Goal: Information Seeking & Learning: Learn about a topic

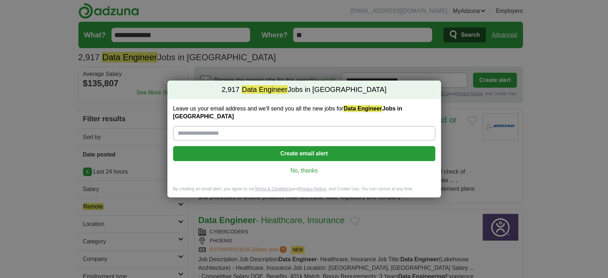
drag, startPoint x: 311, startPoint y: 166, endPoint x: 306, endPoint y: 166, distance: 5.3
click at [312, 167] on link "No, thanks" at bounding box center [304, 171] width 251 height 8
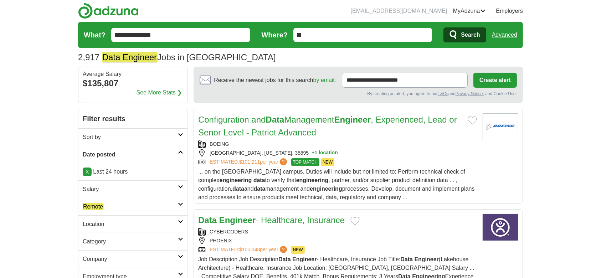
click at [115, 208] on h2 "Remote" at bounding box center [130, 206] width 95 height 9
click at [87, 224] on em "Remote" at bounding box center [93, 223] width 21 height 7
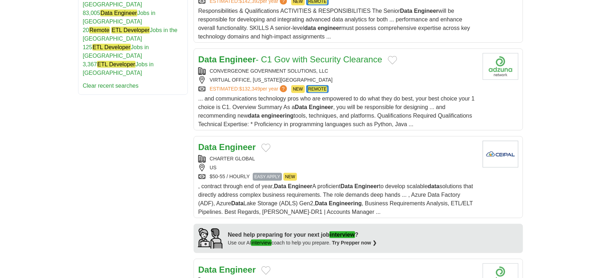
scroll to position [475, 0]
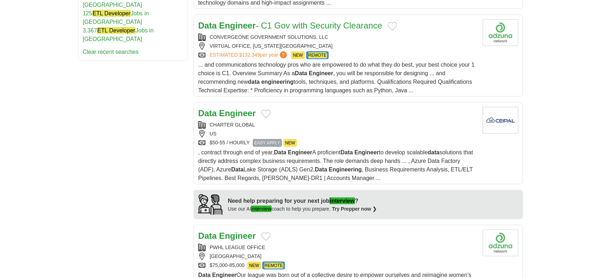
click at [247, 112] on strong "Engineer" at bounding box center [237, 113] width 37 height 10
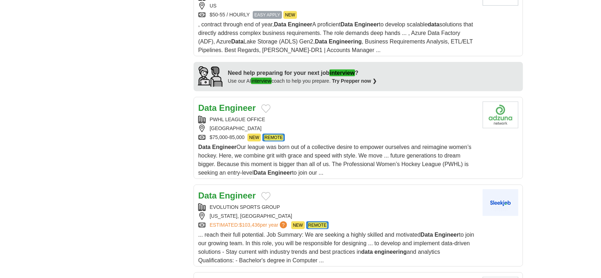
scroll to position [617, 0]
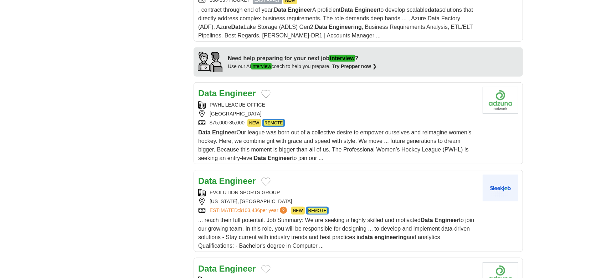
click at [226, 97] on h2 "Data Engineer" at bounding box center [226, 93] width 57 height 13
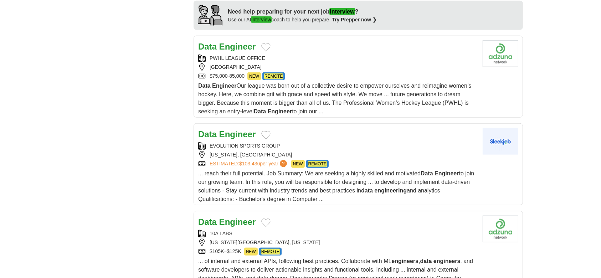
scroll to position [665, 0]
click at [241, 129] on strong "Engineer" at bounding box center [237, 134] width 37 height 10
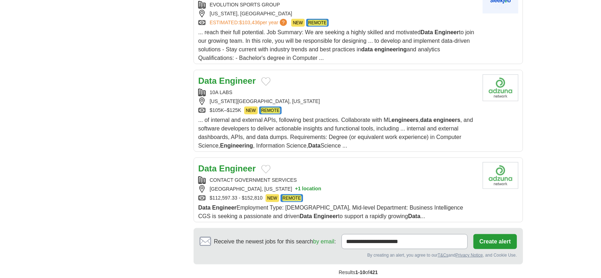
scroll to position [807, 0]
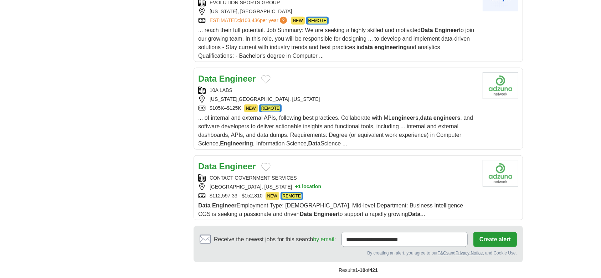
click at [219, 75] on strong "Engineer" at bounding box center [237, 79] width 37 height 10
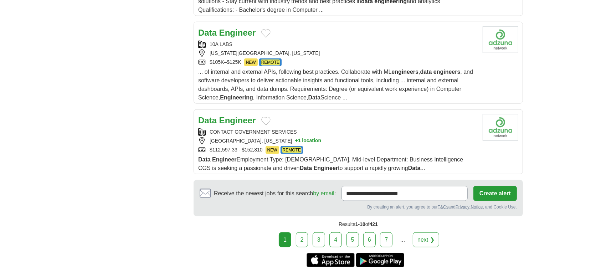
scroll to position [902, 0]
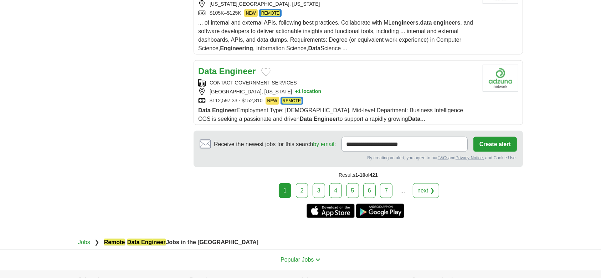
click at [225, 68] on strong "Engineer" at bounding box center [237, 71] width 37 height 10
click at [301, 187] on link "2" at bounding box center [302, 190] width 12 height 15
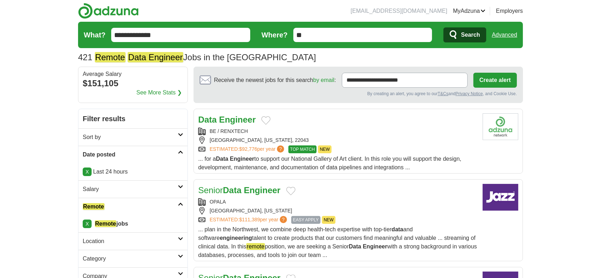
click at [232, 122] on strong "Engineer" at bounding box center [237, 120] width 37 height 10
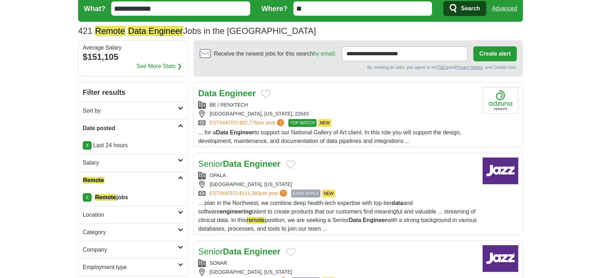
scroll to position [95, 0]
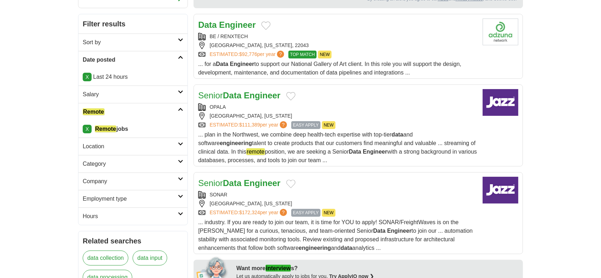
click at [222, 91] on link "Senior Data Engineer" at bounding box center [239, 95] width 82 height 10
click at [241, 178] on strong "Data" at bounding box center [232, 183] width 19 height 10
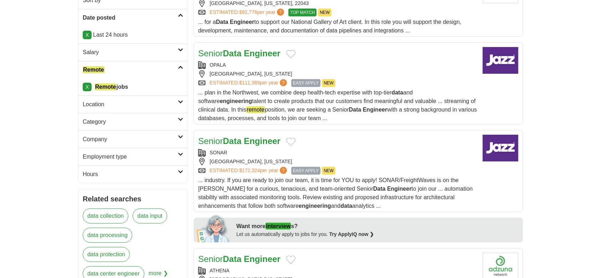
scroll to position [190, 0]
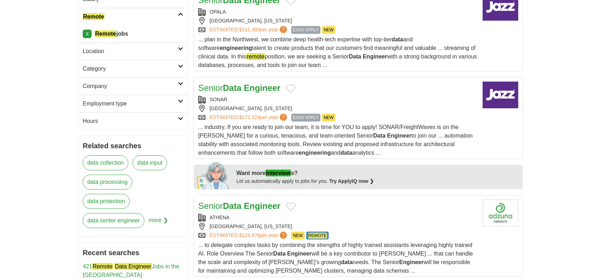
click at [220, 203] on link "Senior Data Engineer" at bounding box center [239, 206] width 82 height 10
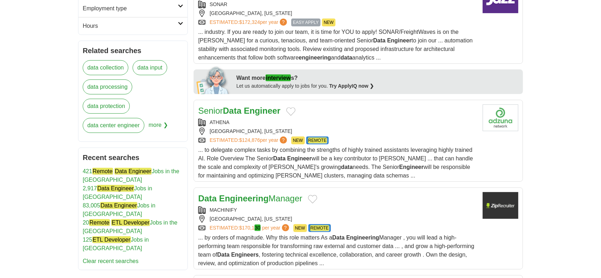
scroll to position [332, 0]
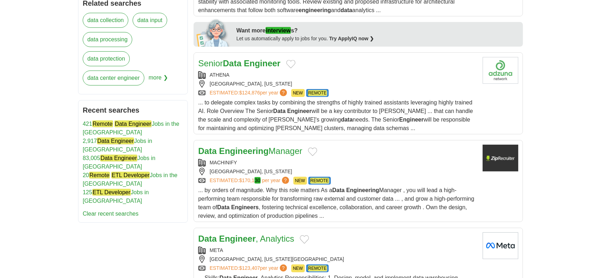
click at [239, 152] on strong "Engineering" at bounding box center [244, 151] width 50 height 10
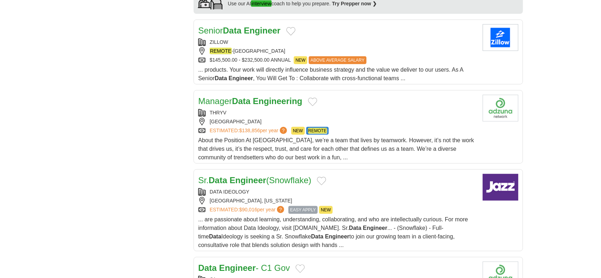
scroll to position [665, 0]
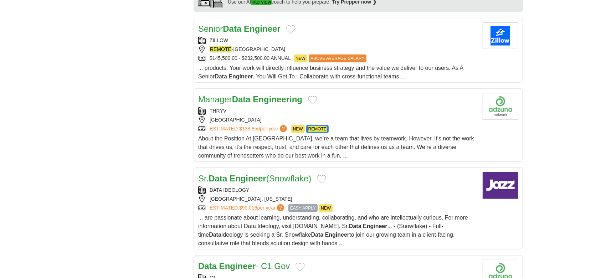
click at [250, 99] on strong "Data" at bounding box center [241, 99] width 19 height 10
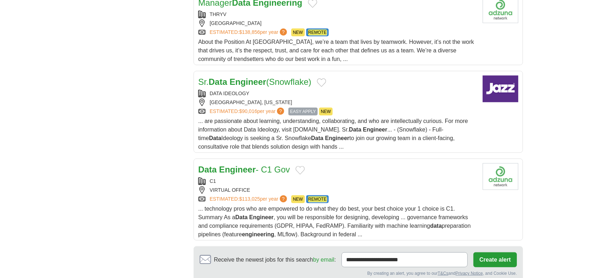
scroll to position [807, 0]
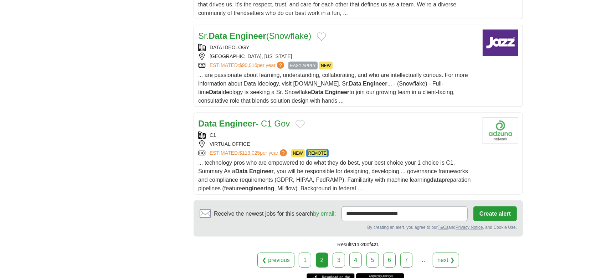
click at [232, 124] on strong "Engineer" at bounding box center [237, 124] width 37 height 10
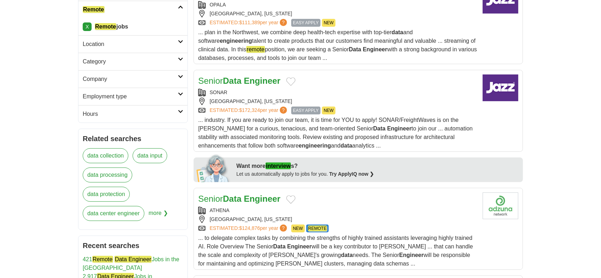
scroll to position [0, 0]
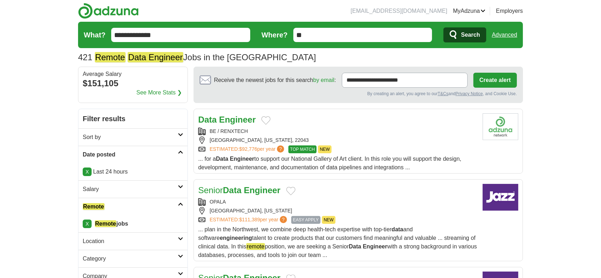
click at [180, 37] on input "**********" at bounding box center [180, 35] width 139 height 14
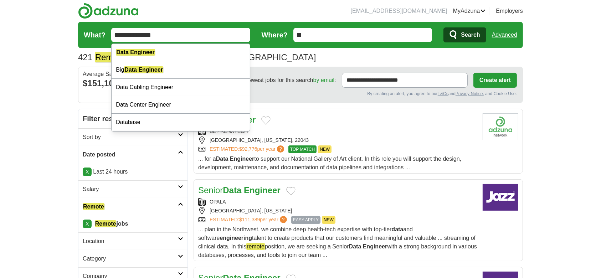
paste input "******"
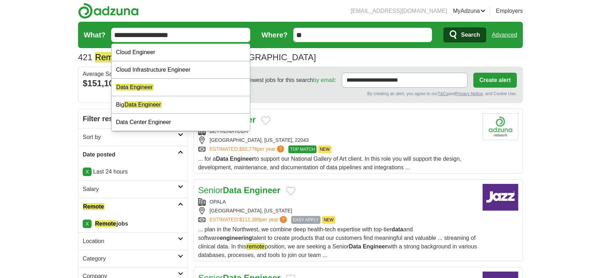
type input "**********"
click at [471, 40] on span "Search" at bounding box center [470, 35] width 19 height 14
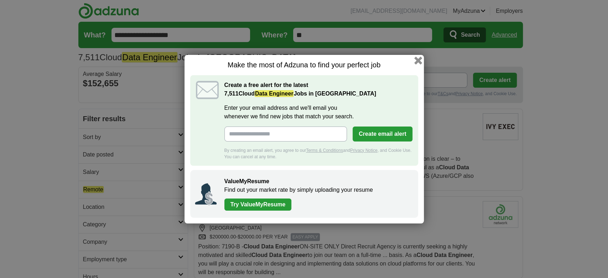
click at [414, 59] on button "button" at bounding box center [418, 60] width 8 height 8
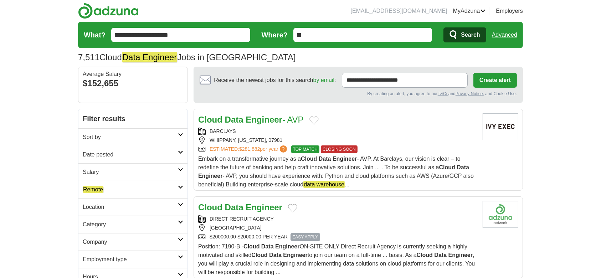
click at [125, 154] on h2 "Date posted" at bounding box center [130, 154] width 95 height 9
click at [111, 170] on link "Last 24 hours" at bounding box center [133, 171] width 100 height 9
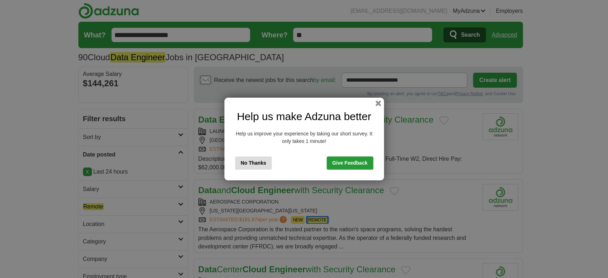
click at [259, 161] on button "No Thanks" at bounding box center [253, 162] width 37 height 13
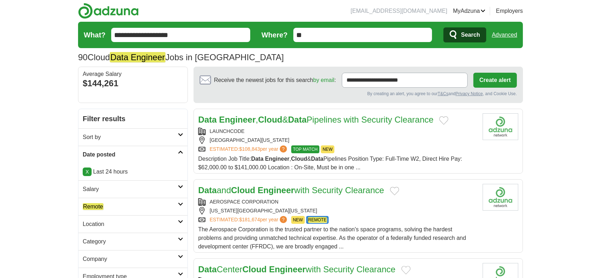
click at [127, 207] on h2 "Remote" at bounding box center [130, 206] width 95 height 9
click at [94, 226] on em "Remote" at bounding box center [93, 223] width 21 height 7
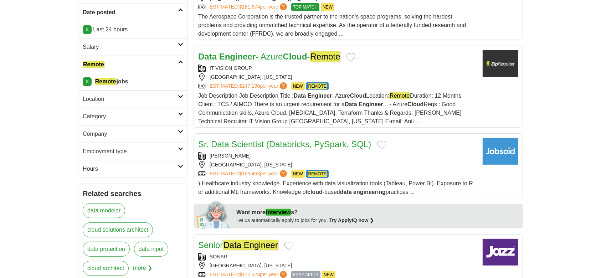
scroll to position [142, 0]
click at [273, 55] on link "Data Engineer - Azure Cloud - Remote" at bounding box center [269, 56] width 142 height 10
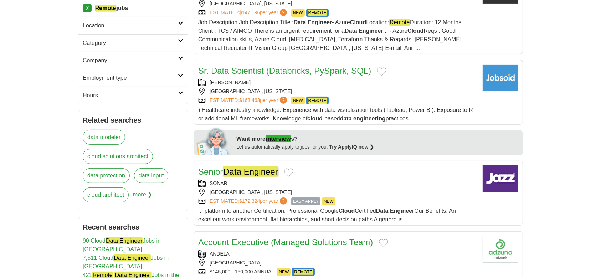
scroll to position [237, 0]
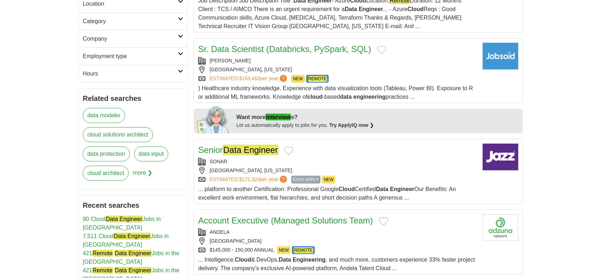
click at [269, 50] on link "Sr. Data Scientist (Databricks, PySpark, SQL)" at bounding box center [284, 49] width 173 height 10
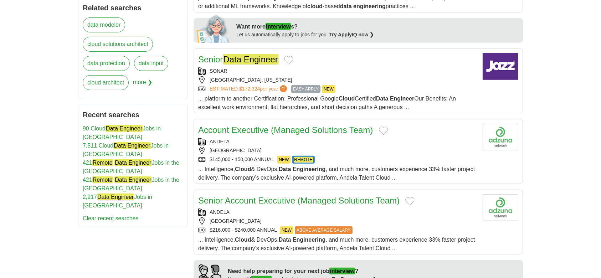
scroll to position [380, 0]
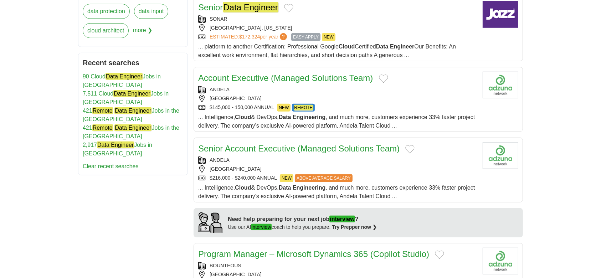
click at [226, 3] on em "Data Engineer" at bounding box center [250, 7] width 55 height 10
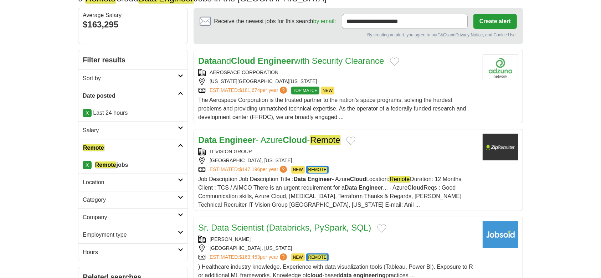
scroll to position [0, 0]
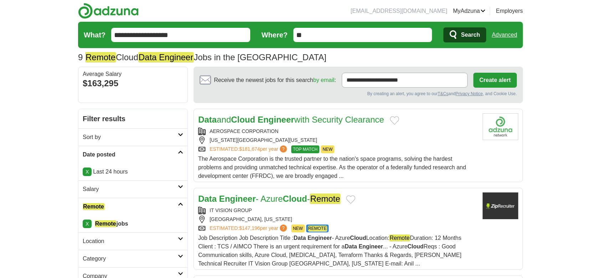
click at [195, 38] on input "**********" at bounding box center [180, 35] width 139 height 14
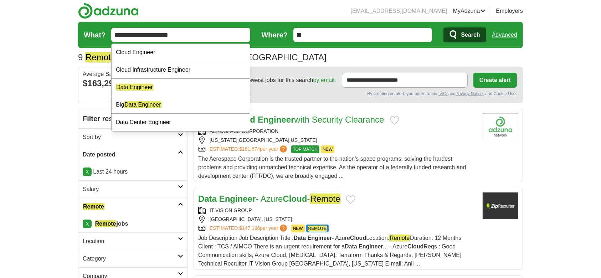
paste input "text"
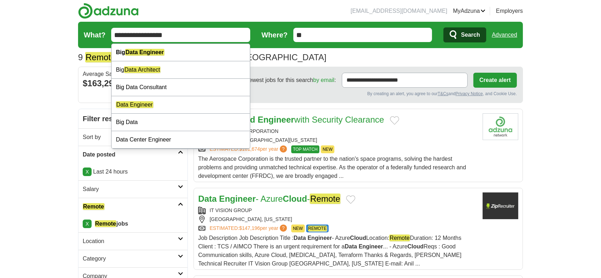
type input "**********"
click at [455, 36] on icon "submit" at bounding box center [453, 34] width 7 height 9
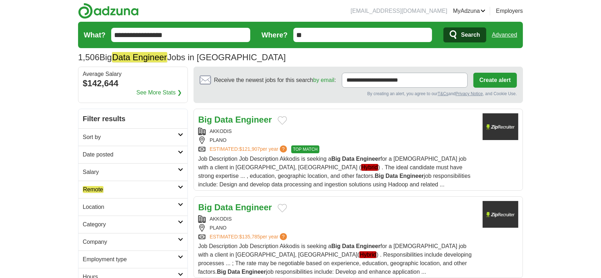
click at [107, 157] on h2 "Date posted" at bounding box center [130, 154] width 95 height 9
click at [92, 173] on link "Last 24 hours" at bounding box center [133, 171] width 100 height 9
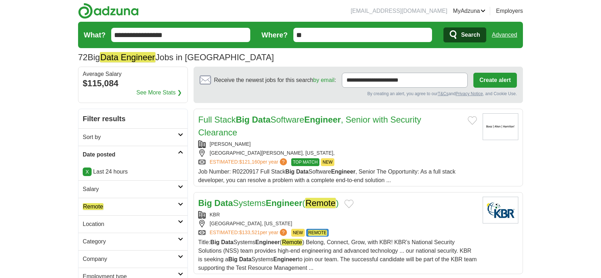
click at [89, 202] on h2 "Remote" at bounding box center [130, 206] width 95 height 9
click at [90, 221] on em "Remote" at bounding box center [93, 223] width 21 height 7
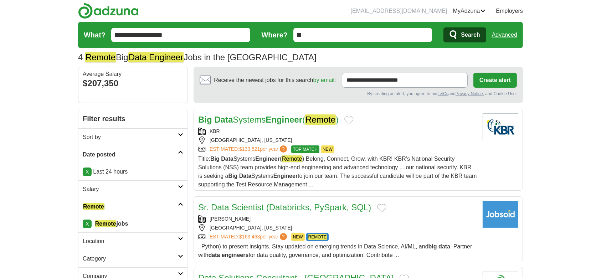
click at [276, 120] on strong "Engineer" at bounding box center [283, 120] width 37 height 10
click at [195, 35] on input "**********" at bounding box center [180, 35] width 139 height 14
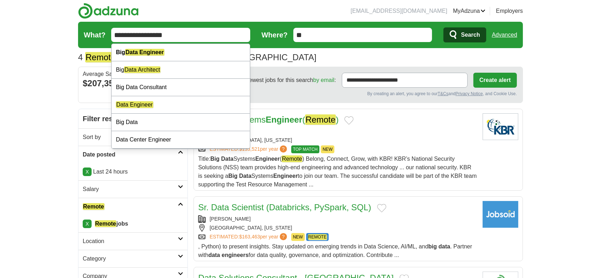
paste input "*****"
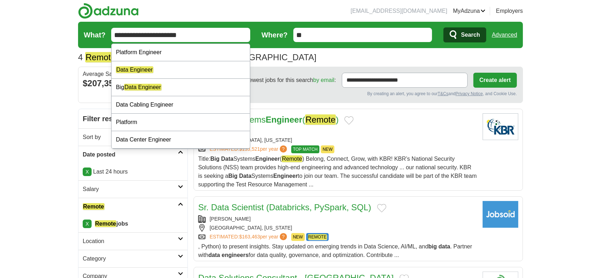
type input "**********"
click at [471, 38] on span "Search" at bounding box center [470, 35] width 19 height 14
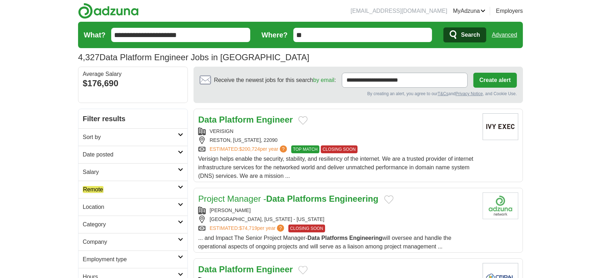
click at [121, 152] on h2 "Date posted" at bounding box center [130, 154] width 95 height 9
click at [115, 172] on link "Last 24 hours" at bounding box center [133, 171] width 100 height 9
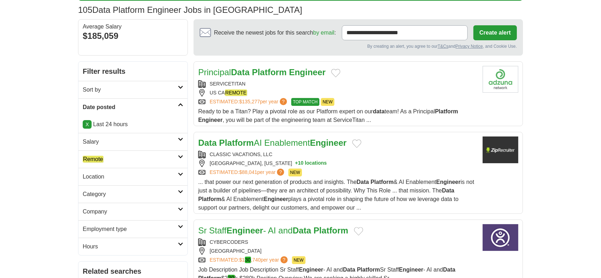
click at [96, 153] on link "Remote" at bounding box center [132, 158] width 109 height 17
click at [99, 174] on em "Remote" at bounding box center [93, 176] width 21 height 7
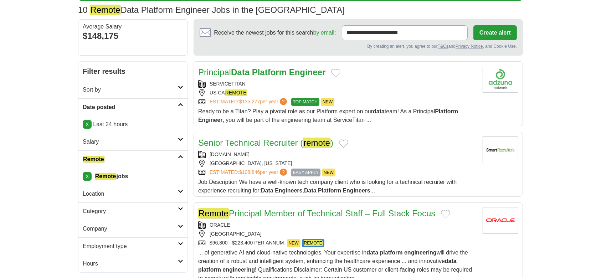
click at [284, 71] on strong "Platform" at bounding box center [269, 72] width 35 height 10
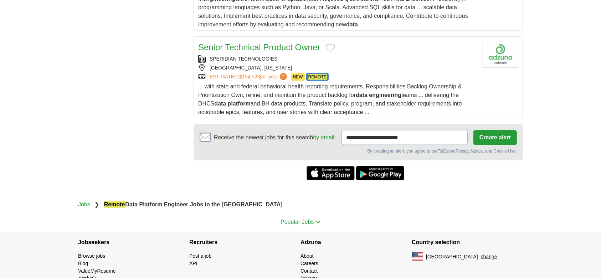
scroll to position [807, 0]
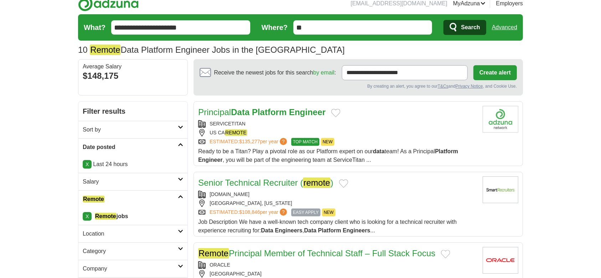
scroll to position [0, 0]
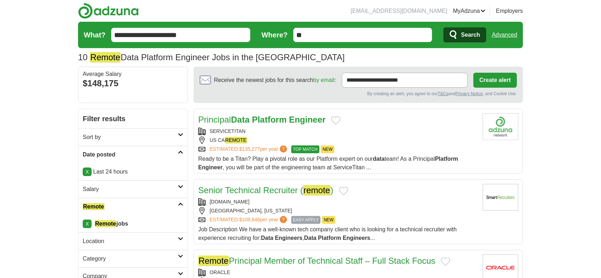
click at [203, 48] on section "10 Remote Data Platform Engineer Jobs in the [GEOGRAPHIC_DATA] Average Salary: …" at bounding box center [300, 56] width 445 height 16
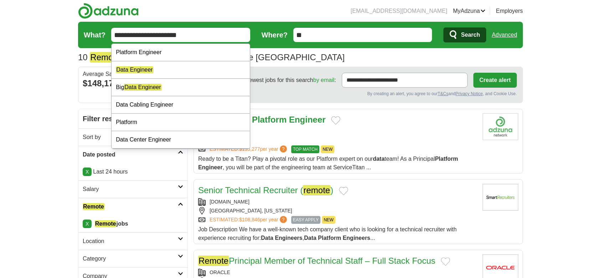
click at [201, 39] on input "**********" at bounding box center [180, 35] width 139 height 14
paste input "*"
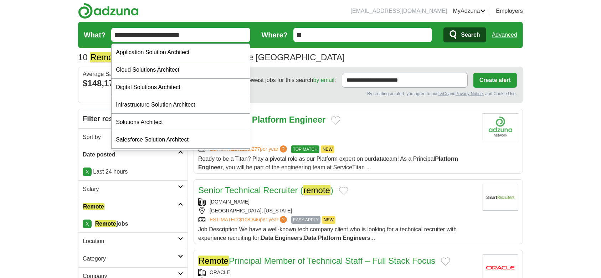
type input "**********"
click at [456, 35] on icon "submit" at bounding box center [453, 34] width 7 height 9
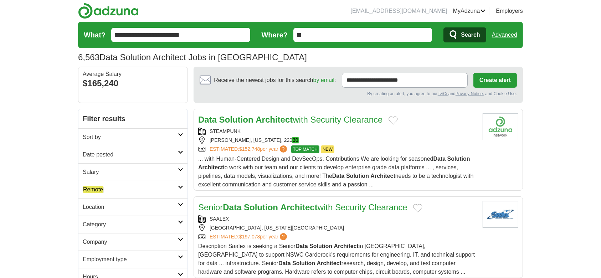
click at [100, 157] on h2 "Date posted" at bounding box center [130, 154] width 95 height 9
click at [95, 172] on link "Last 24 hours" at bounding box center [133, 171] width 100 height 9
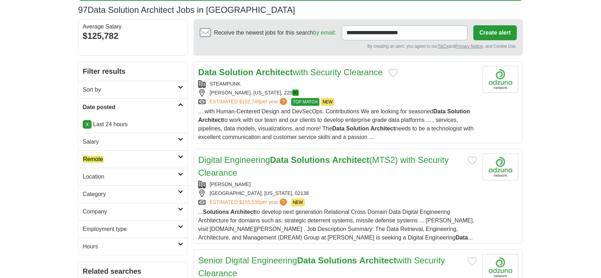
click at [94, 164] on link "Remote" at bounding box center [132, 158] width 109 height 17
click at [93, 177] on em "Remote" at bounding box center [93, 176] width 21 height 7
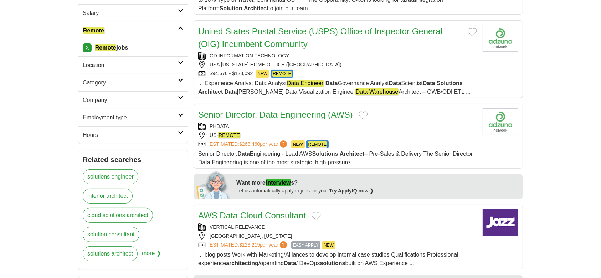
scroll to position [190, 0]
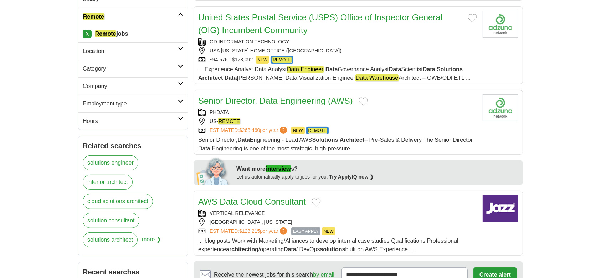
click at [269, 105] on link "Senior Director, Data Engineering (AWS)" at bounding box center [275, 101] width 155 height 10
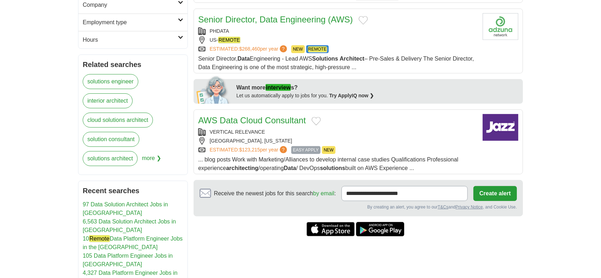
scroll to position [285, 0]
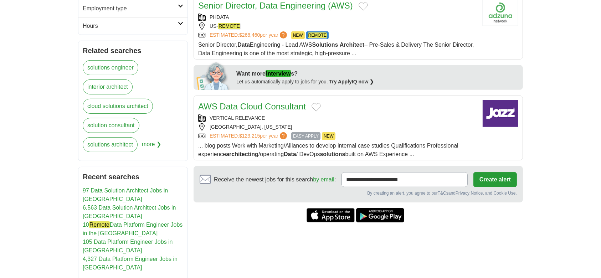
click at [242, 111] on link "AWS Data Cloud Consultant" at bounding box center [252, 107] width 108 height 10
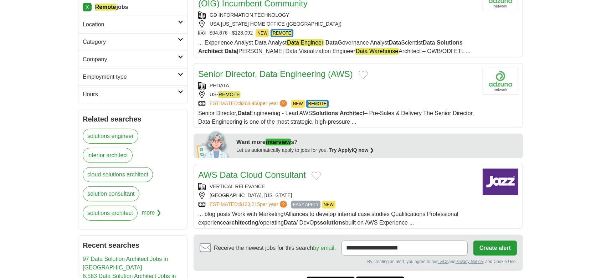
scroll to position [211, 0]
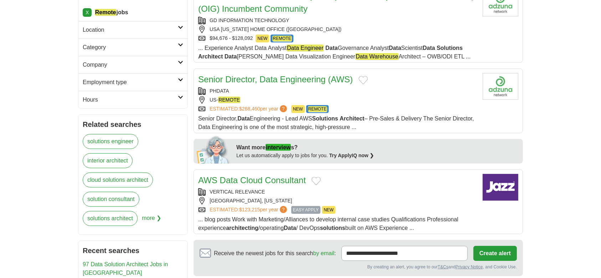
click at [550, 188] on body "shaukhassan458@gmail.com MyAdzuna Alerts Favorites Resumes ApplyIQ Preferences …" at bounding box center [300, 138] width 601 height 698
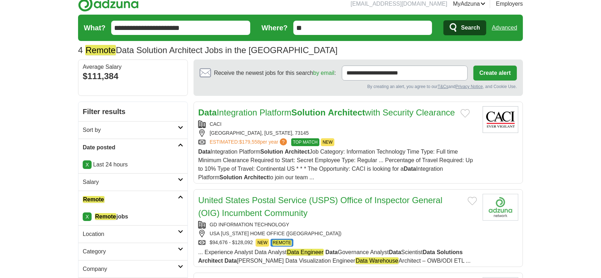
scroll to position [0, 0]
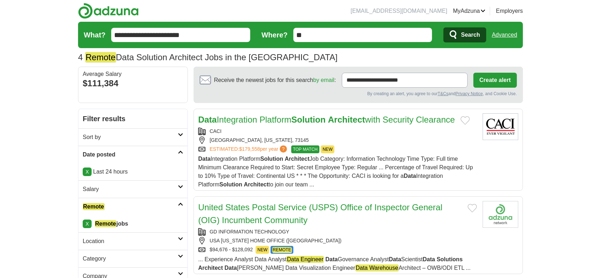
click at [202, 31] on input "**********" at bounding box center [180, 35] width 139 height 14
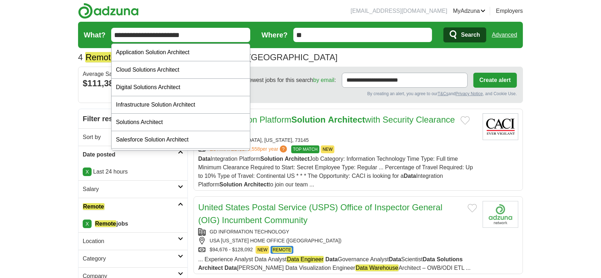
paste input "text"
type input "**********"
click at [465, 35] on span "Search" at bounding box center [470, 35] width 19 height 14
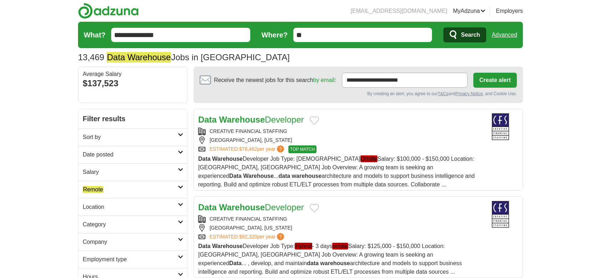
click at [111, 151] on h2 "Date posted" at bounding box center [130, 154] width 95 height 9
click at [108, 171] on link "Last 24 hours" at bounding box center [133, 171] width 100 height 9
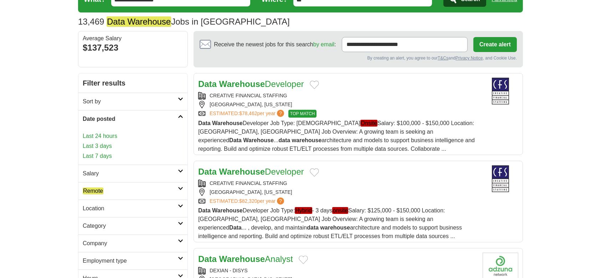
scroll to position [47, 0]
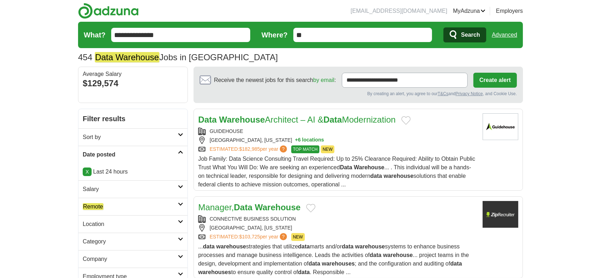
click at [93, 203] on em "Remote" at bounding box center [93, 206] width 21 height 7
click at [97, 223] on em "Remote" at bounding box center [93, 223] width 21 height 7
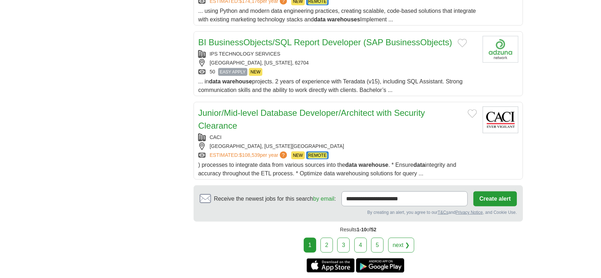
scroll to position [807, 0]
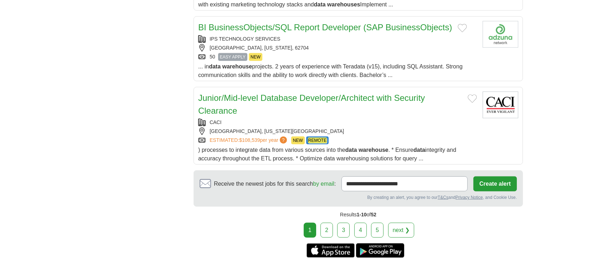
click at [323, 223] on link "2" at bounding box center [326, 230] width 12 height 15
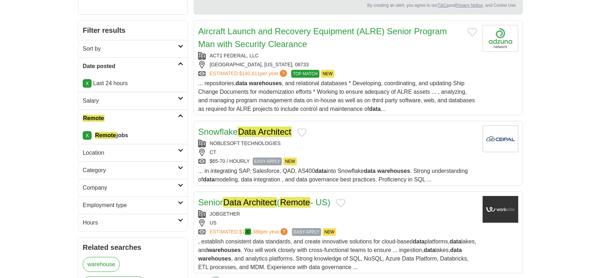
scroll to position [95, 0]
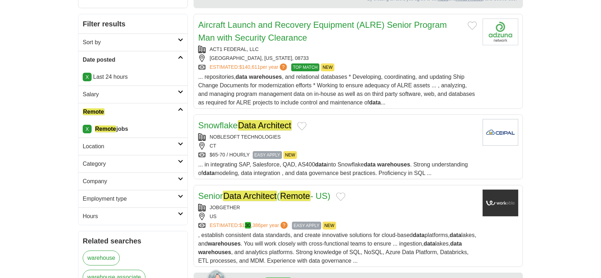
click at [243, 128] on em "Data Architect" at bounding box center [265, 125] width 54 height 10
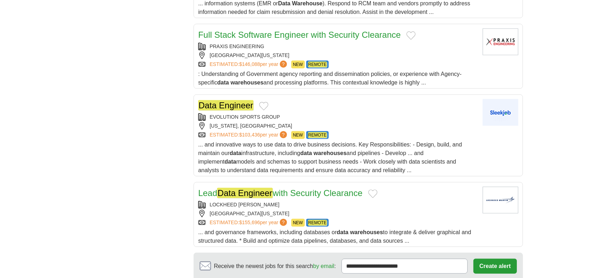
scroll to position [712, 0]
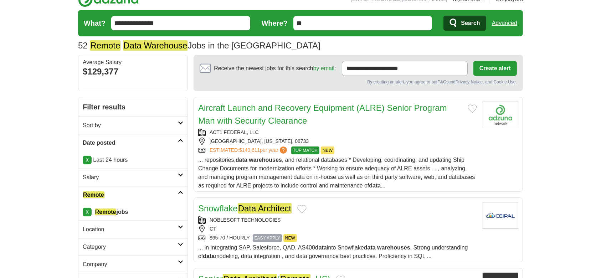
scroll to position [0, 0]
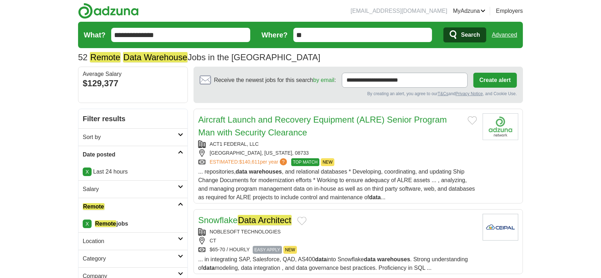
click at [180, 33] on input "**********" at bounding box center [180, 35] width 139 height 14
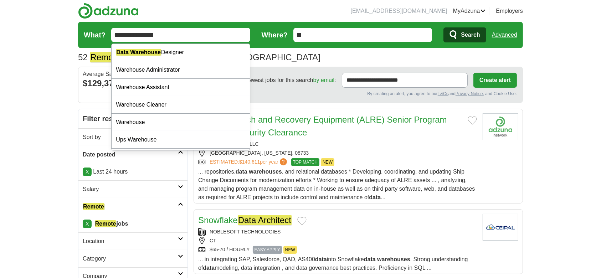
paste input "text"
type input "**********"
click at [463, 33] on span "Search" at bounding box center [470, 35] width 19 height 14
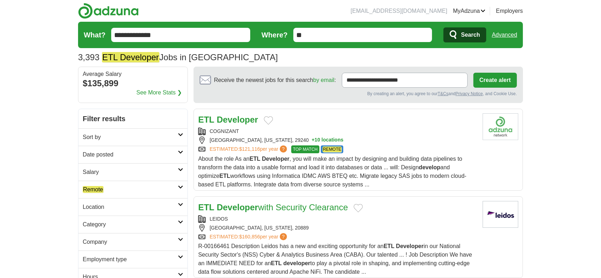
click at [99, 152] on h2 "Date posted" at bounding box center [130, 154] width 95 height 9
click at [102, 171] on link "Last 24 hours" at bounding box center [133, 171] width 100 height 9
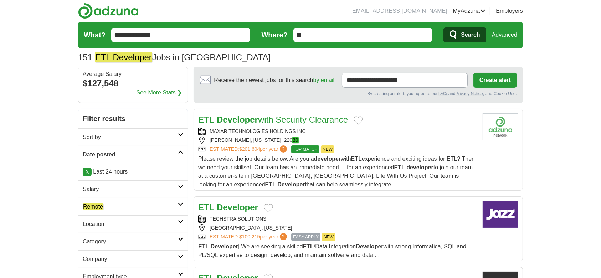
click at [100, 202] on h2 "Remote" at bounding box center [130, 206] width 95 height 9
click at [100, 222] on em "Remote" at bounding box center [93, 223] width 21 height 7
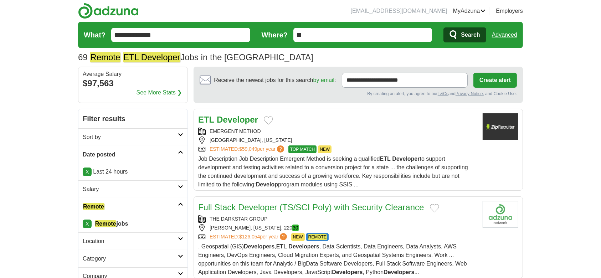
click at [226, 120] on strong "Developer" at bounding box center [237, 120] width 41 height 10
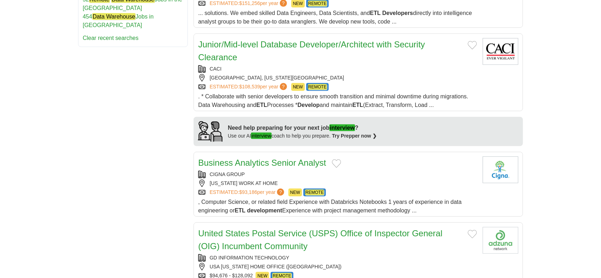
scroll to position [237, 0]
